Goal: Navigation & Orientation: Understand site structure

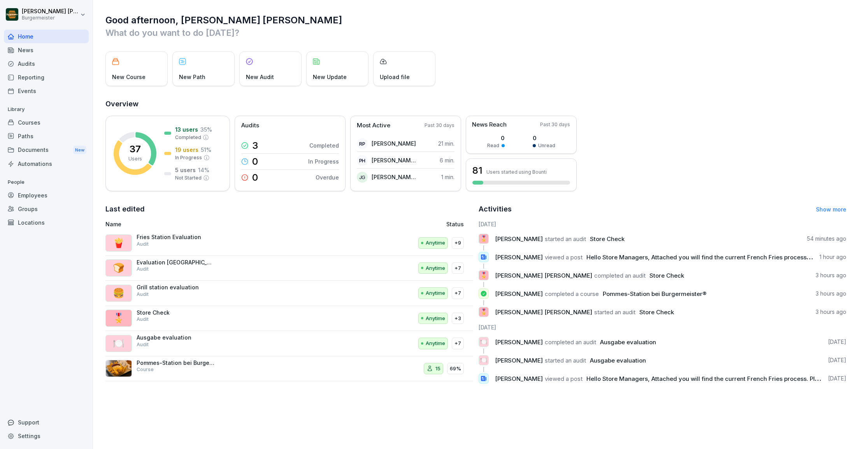
click at [39, 49] on div "News" at bounding box center [46, 50] width 85 height 14
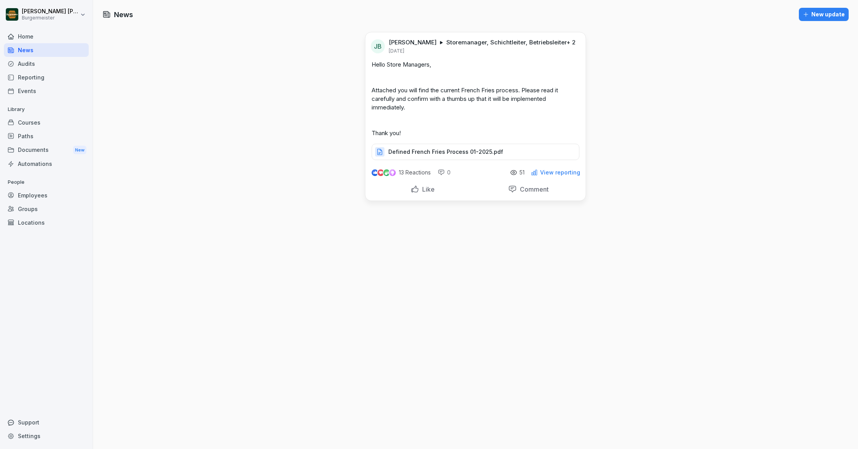
click at [31, 66] on div "Audits" at bounding box center [46, 64] width 85 height 14
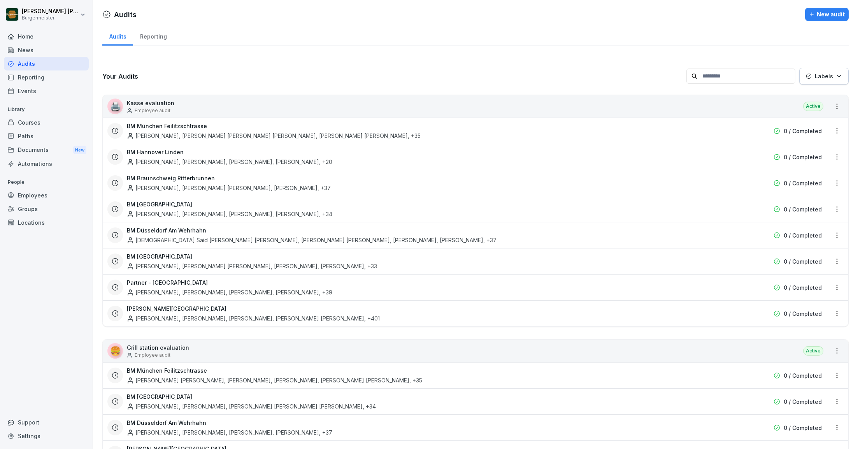
click at [40, 74] on div "Reporting" at bounding box center [46, 77] width 85 height 14
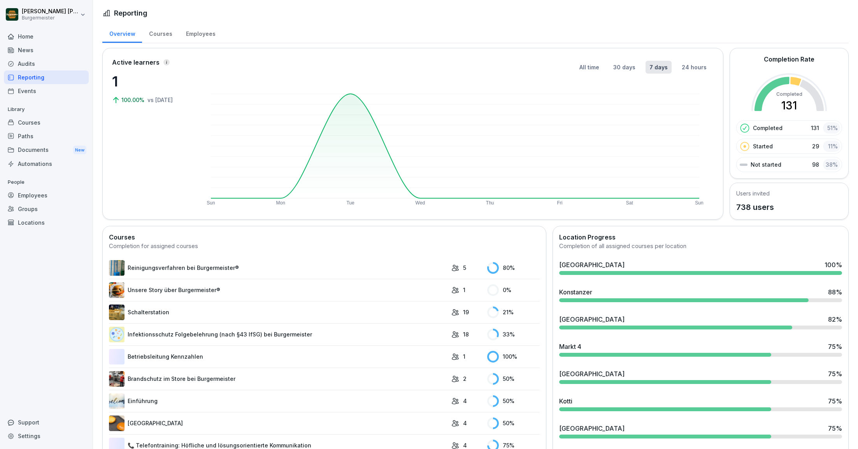
click at [40, 92] on div "Events" at bounding box center [46, 91] width 85 height 14
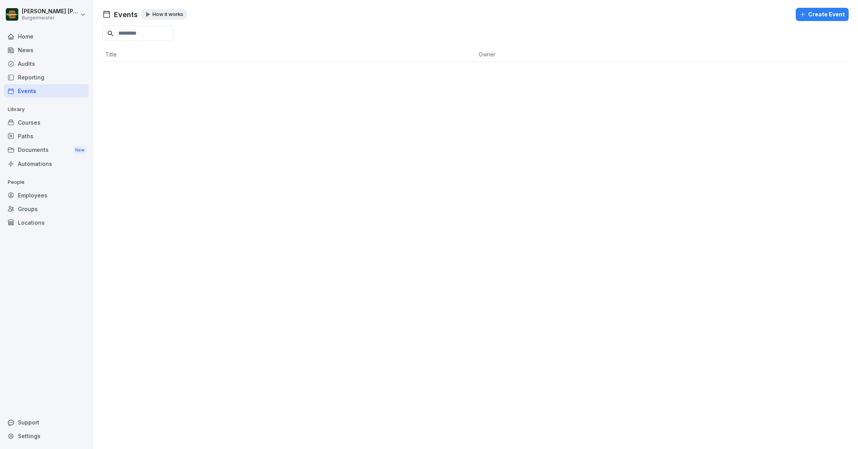
click at [164, 15] on p "How it works" at bounding box center [167, 14] width 31 height 6
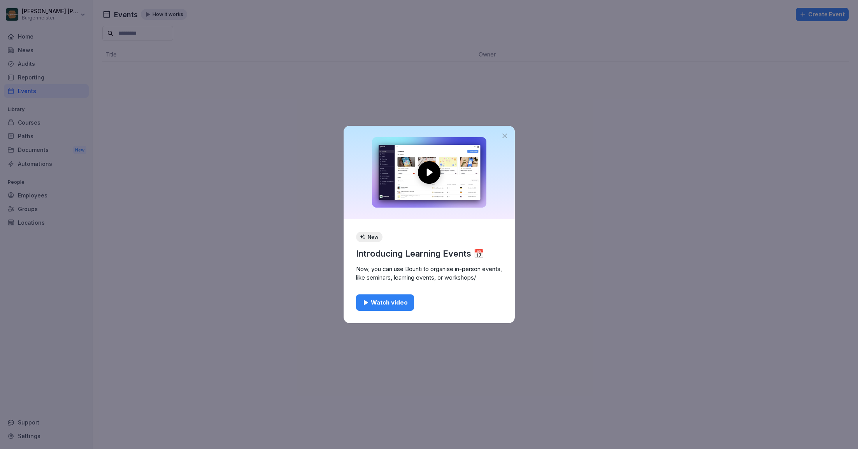
click at [502, 135] on icon at bounding box center [505, 136] width 8 height 8
